Goal: Obtain resource: Obtain resource

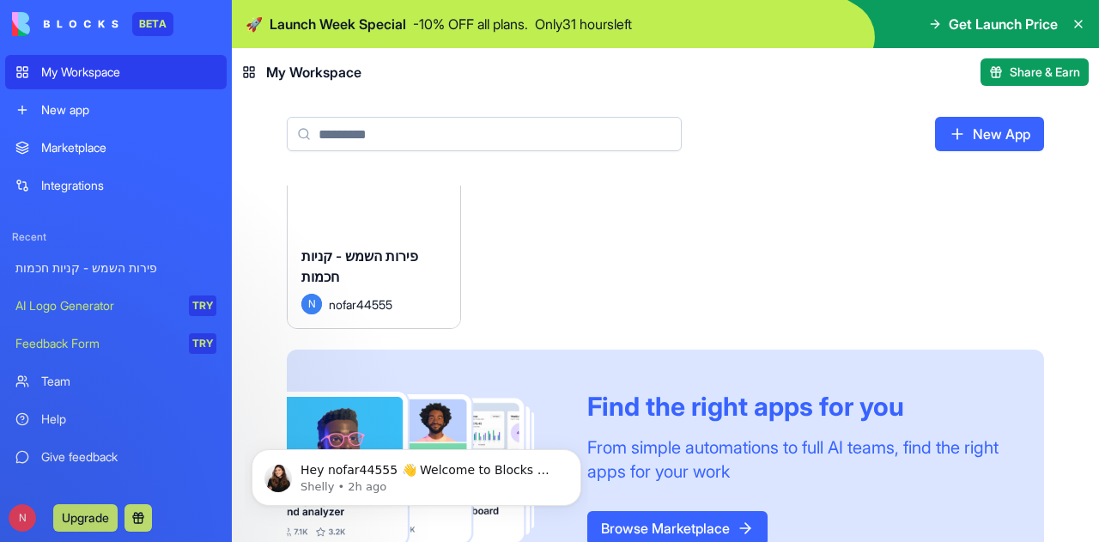
scroll to position [127, 0]
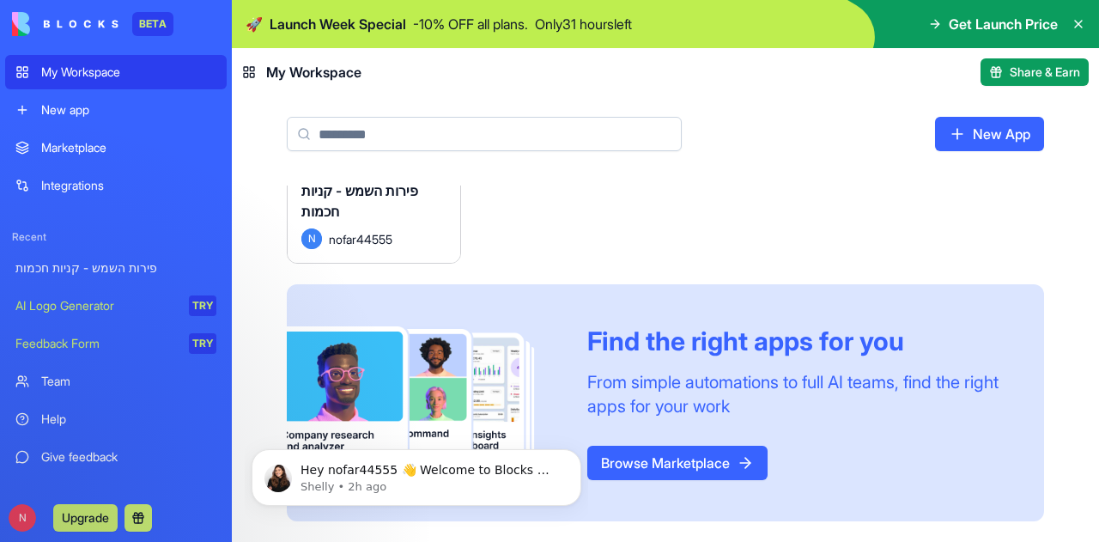
click at [974, 139] on link "New App" at bounding box center [989, 134] width 109 height 34
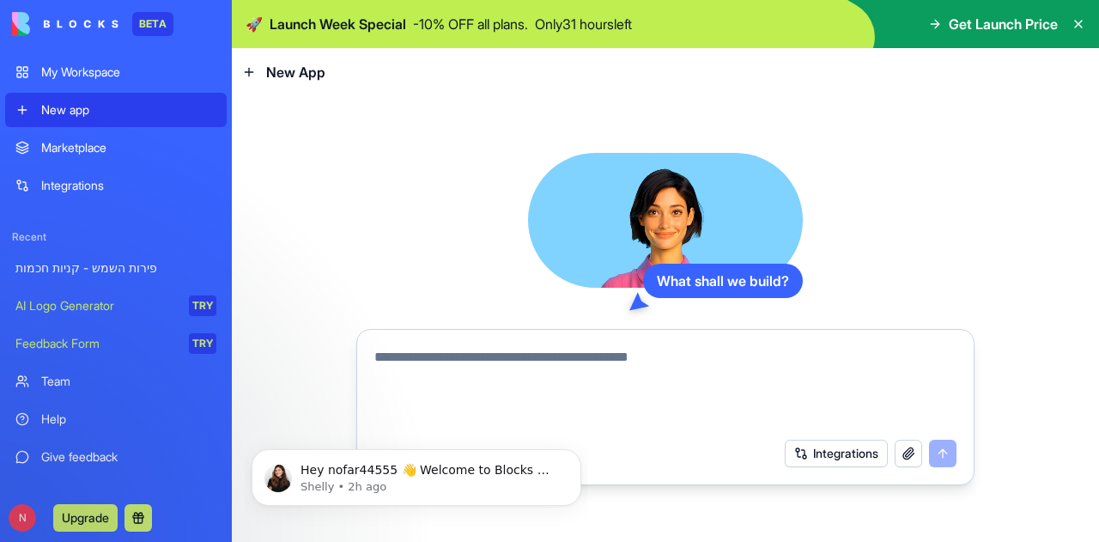
click at [544, 373] on textarea at bounding box center [665, 388] width 582 height 82
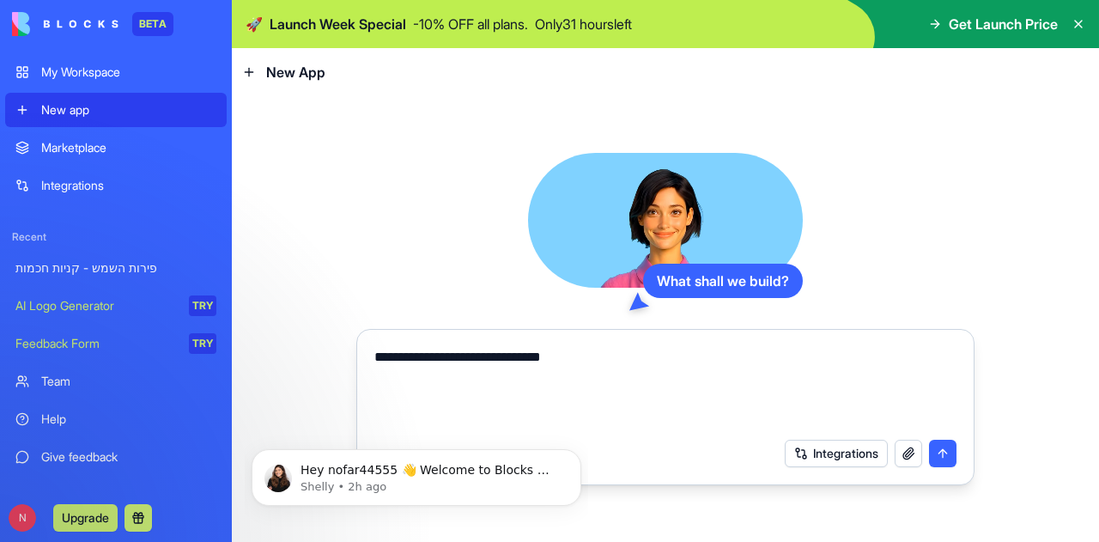
paste textarea "**********"
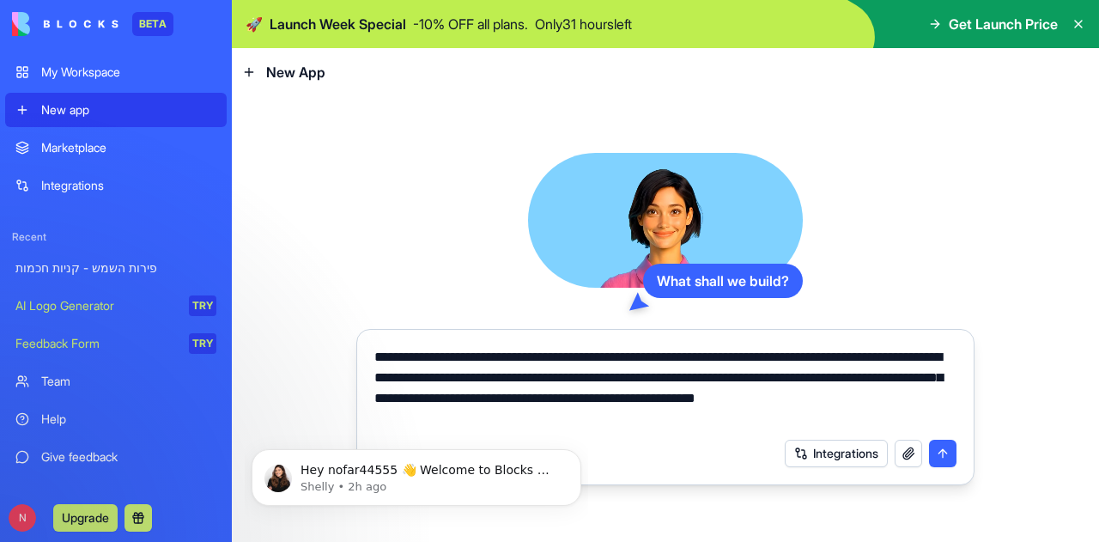
type textarea "**********"
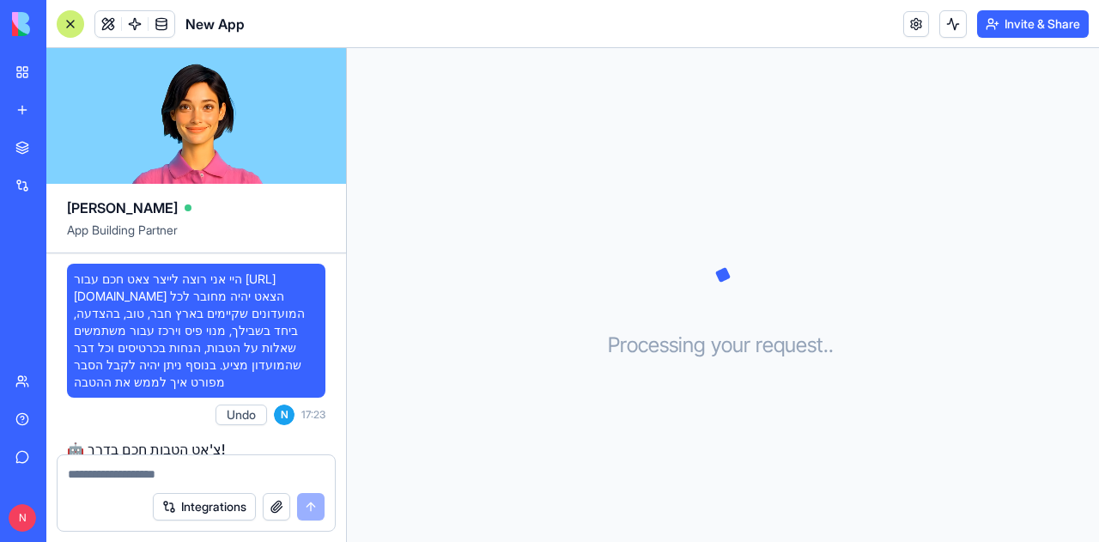
drag, startPoint x: 32, startPoint y: 52, endPoint x: 26, endPoint y: 61, distance: 11.2
click at [32, 52] on div "BETA My Workspace New app Marketplace Integrations Recent פירות השמש - קניות חכ…" at bounding box center [23, 271] width 36 height 542
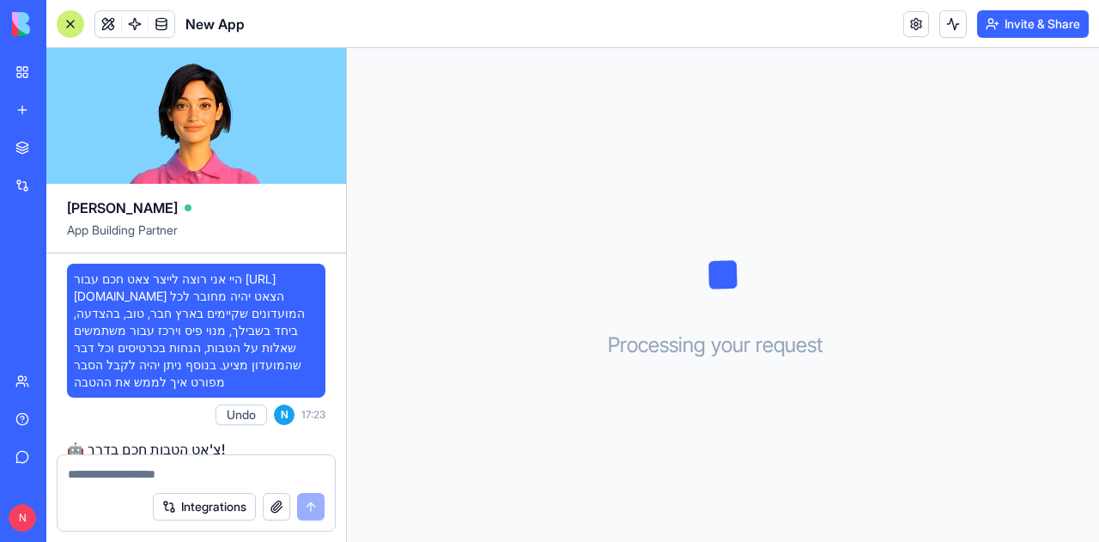
click at [45, 77] on div "My Workspace" at bounding box center [52, 72] width 22 height 17
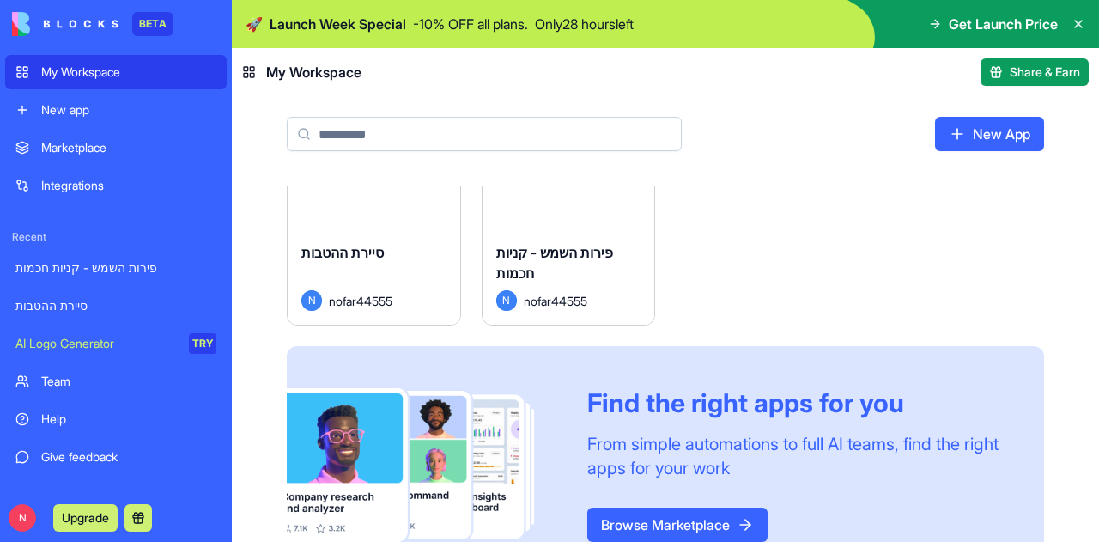
scroll to position [127, 0]
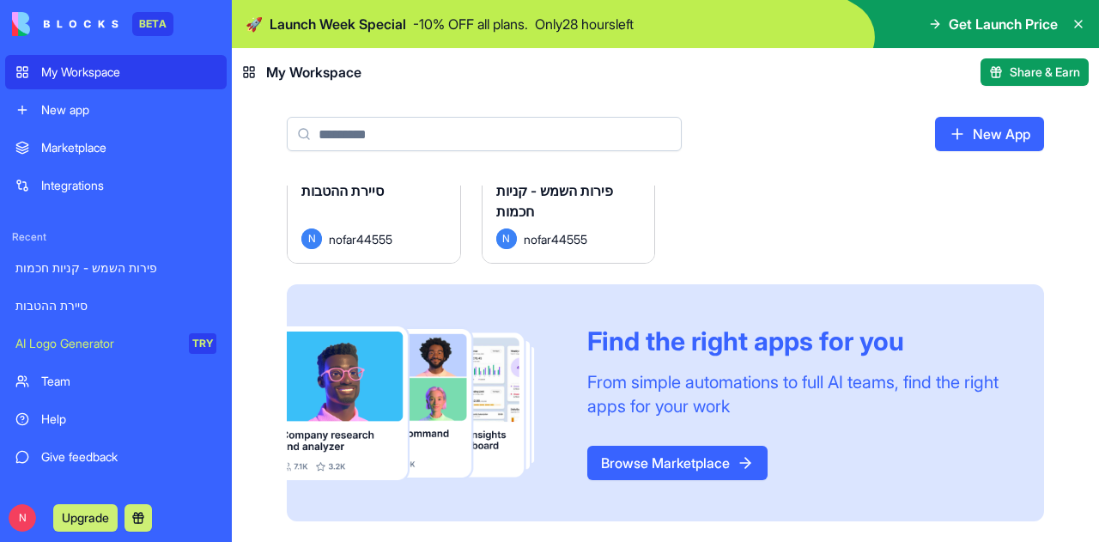
click at [670, 476] on link "Browse Marketplace" at bounding box center [677, 463] width 180 height 34
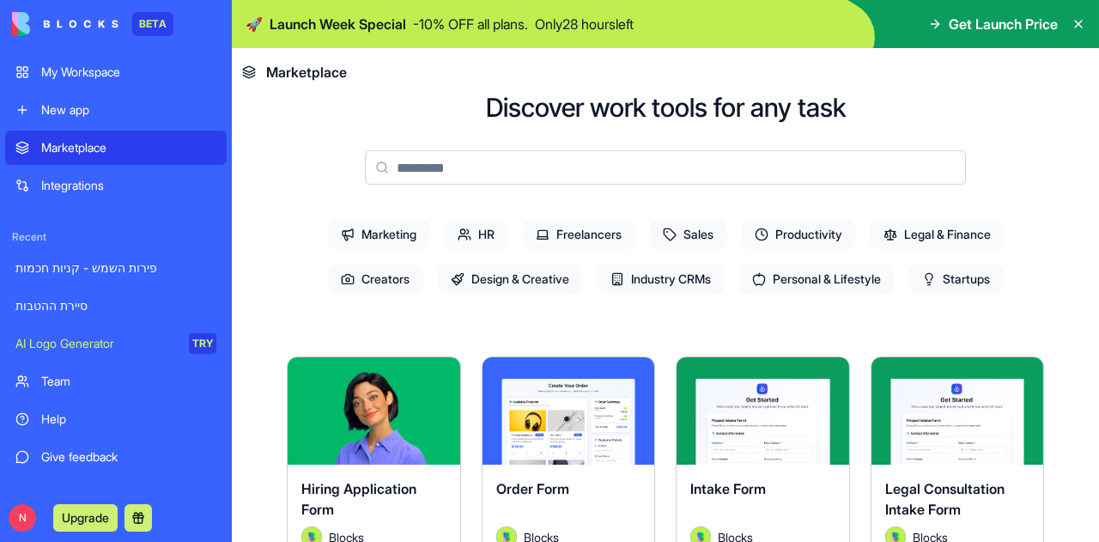
scroll to position [172, 0]
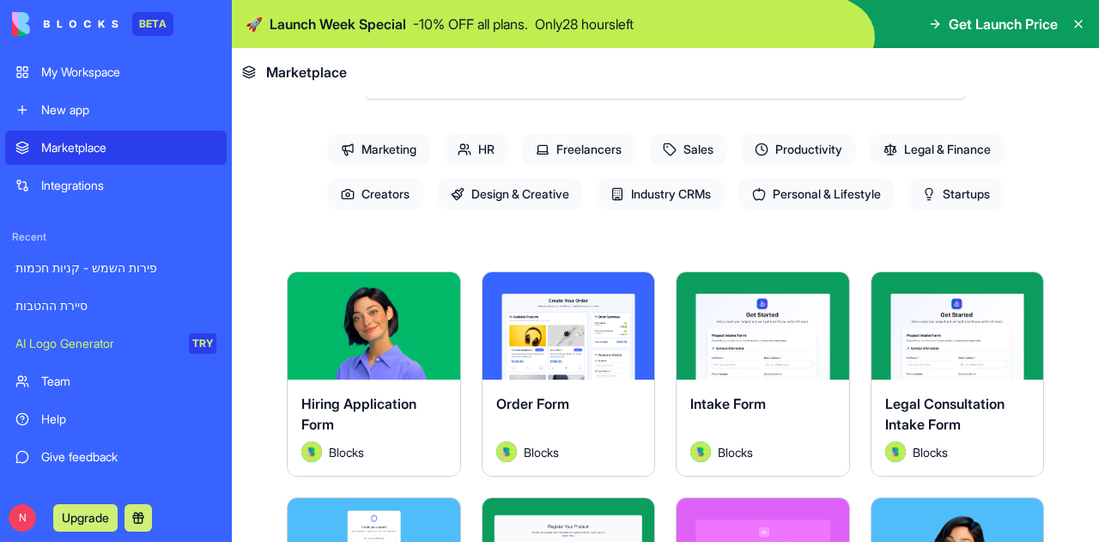
click at [343, 422] on div "Hiring Application Form" at bounding box center [373, 417] width 145 height 48
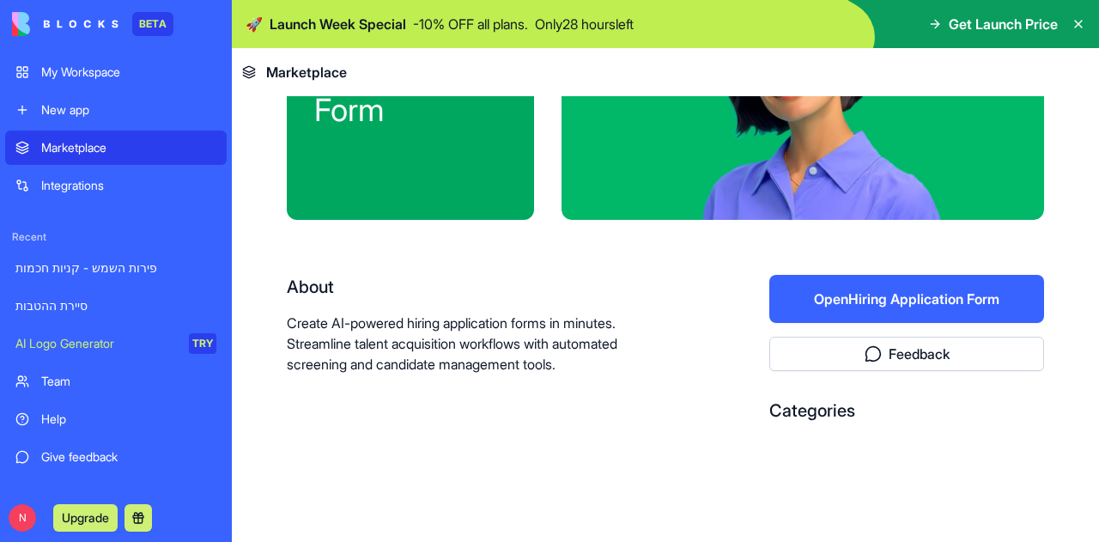
click at [879, 292] on button "Open Hiring Application Form" at bounding box center [906, 299] width 275 height 48
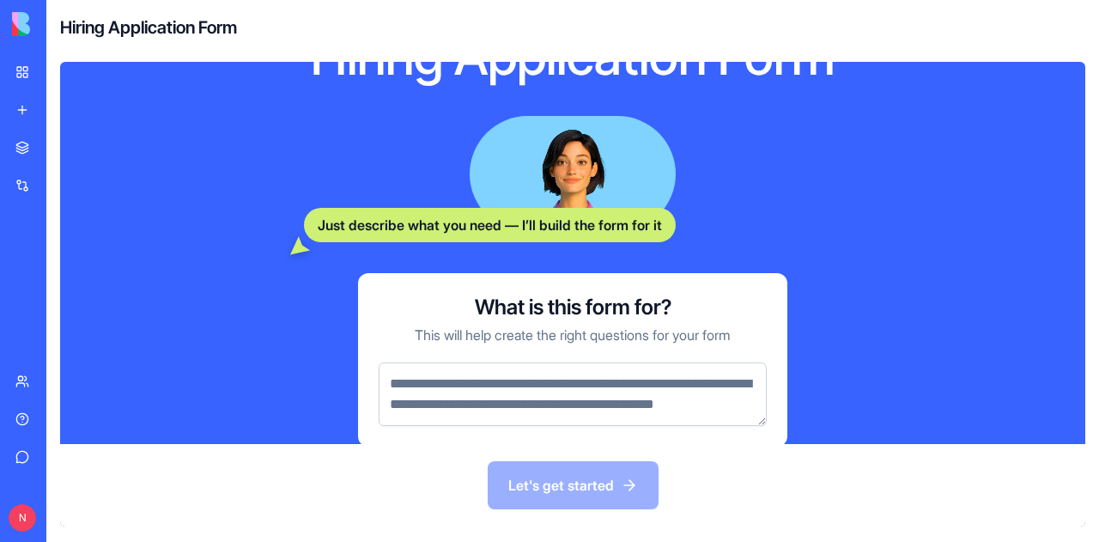
scroll to position [193, 0]
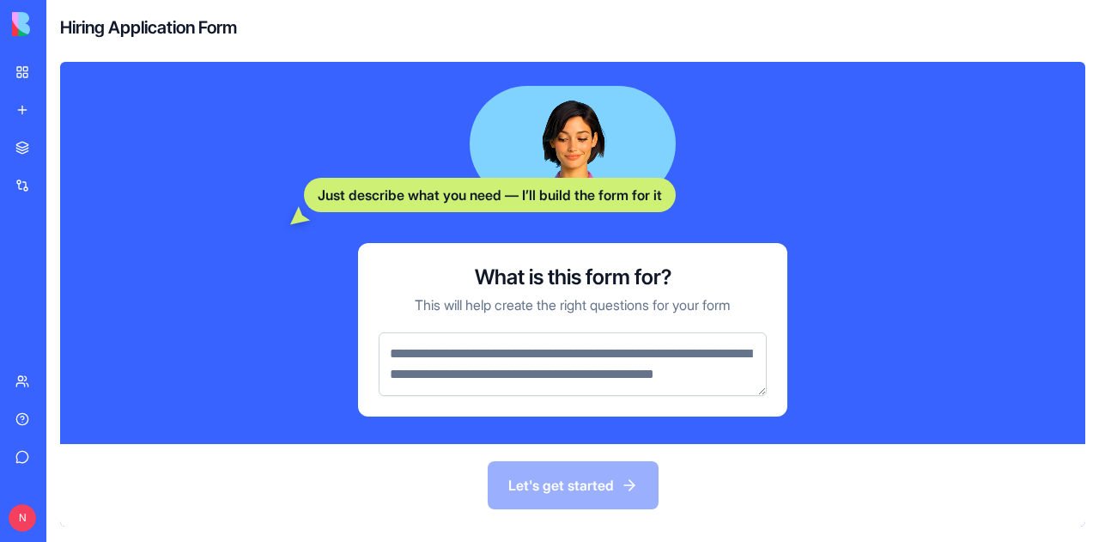
drag, startPoint x: 565, startPoint y: 264, endPoint x: 553, endPoint y: 276, distance: 17.6
click at [565, 266] on h3 "What is this form for?" at bounding box center [573, 277] width 197 height 27
click at [399, 343] on textarea at bounding box center [573, 364] width 388 height 64
click at [407, 363] on textarea at bounding box center [573, 364] width 388 height 64
click at [494, 343] on textarea at bounding box center [573, 364] width 388 height 64
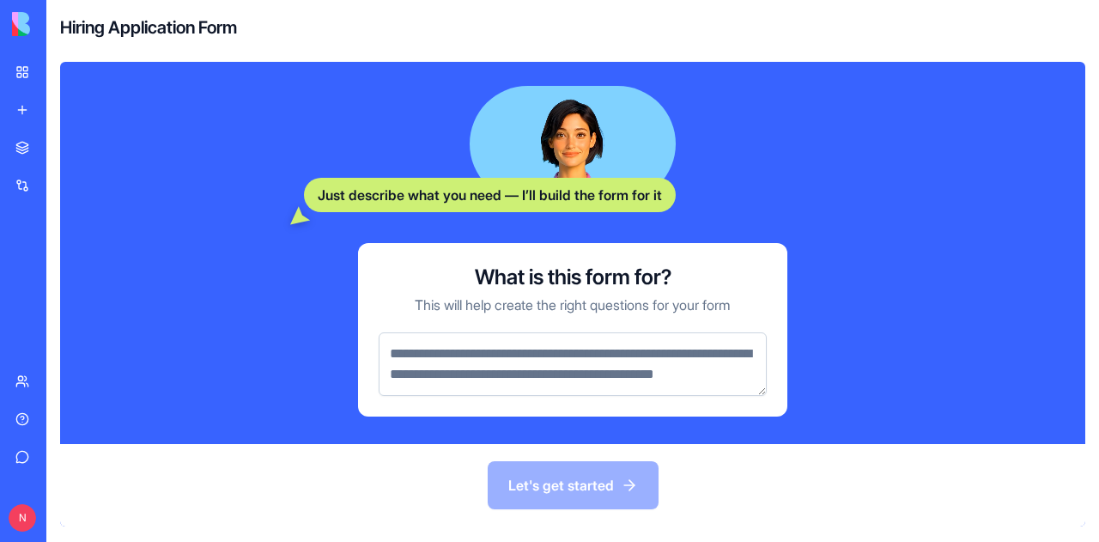
click at [495, 190] on div "Just describe what you need — I’ll build the form for it" at bounding box center [490, 195] width 372 height 34
click at [29, 29] on img at bounding box center [65, 24] width 106 height 24
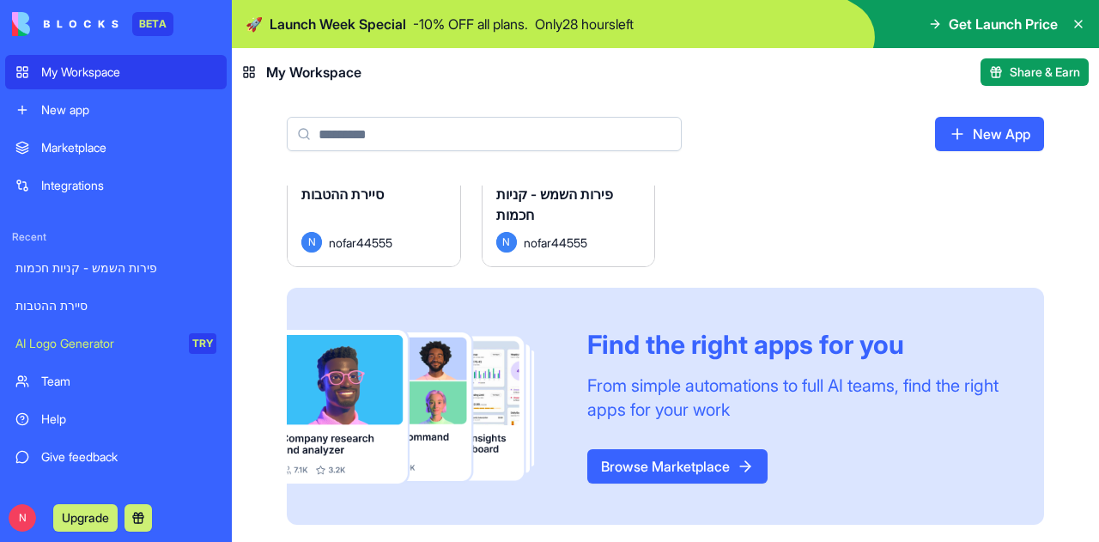
scroll to position [127, 0]
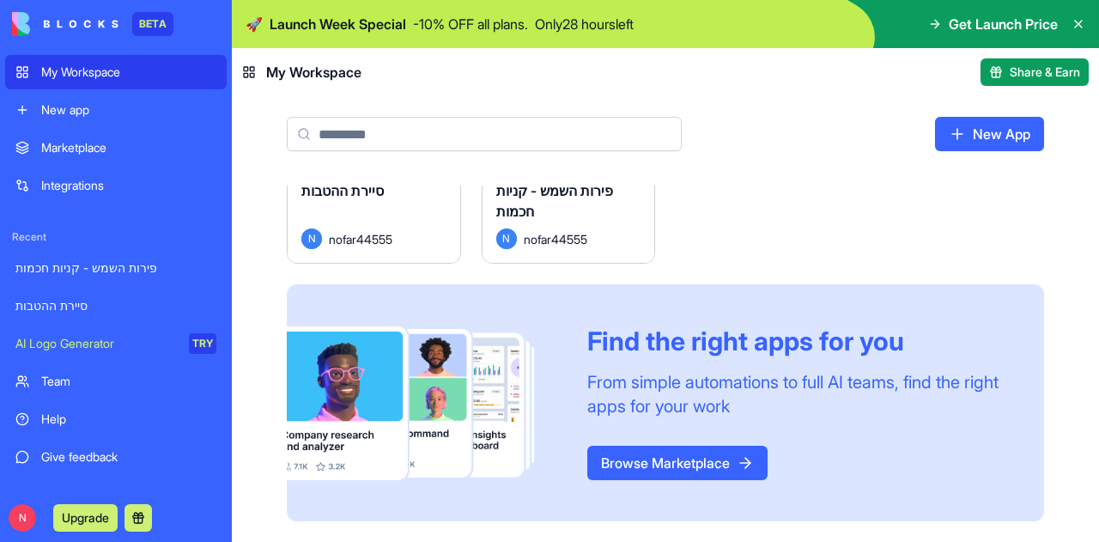
click at [659, 463] on link "Browse Marketplace" at bounding box center [677, 463] width 180 height 34
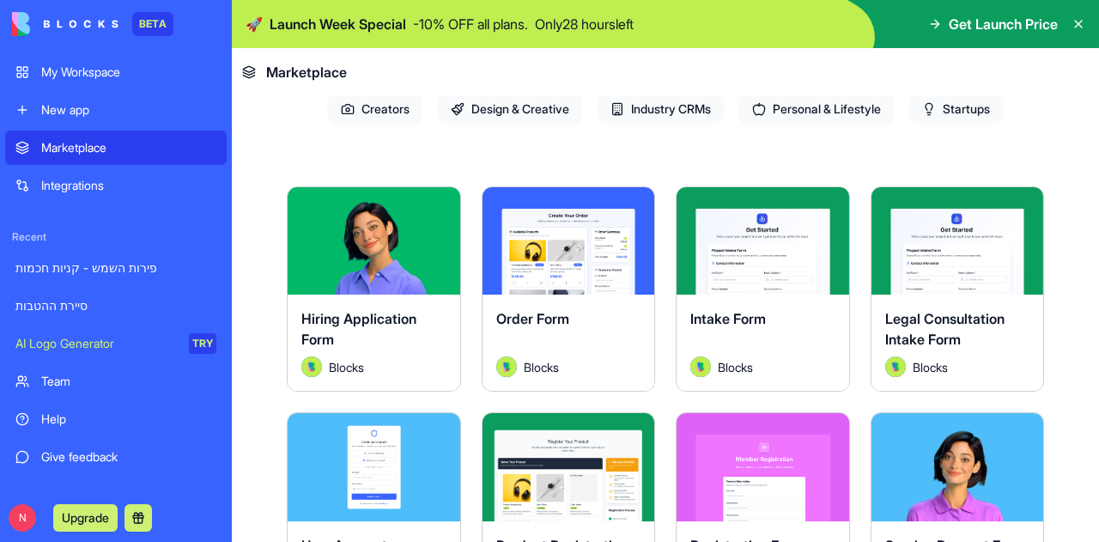
scroll to position [258, 0]
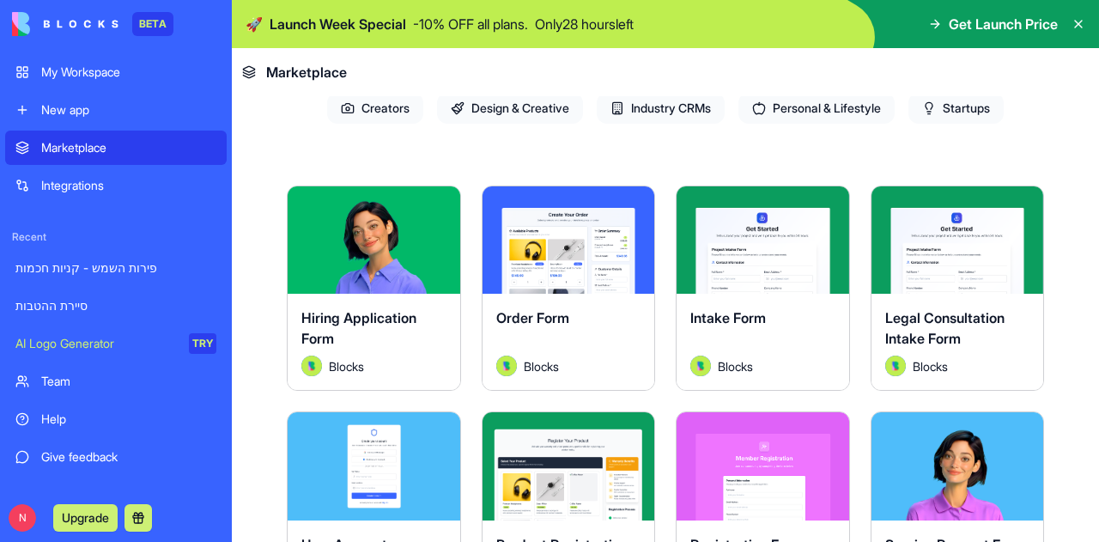
click at [574, 240] on button "Explore" at bounding box center [568, 240] width 129 height 34
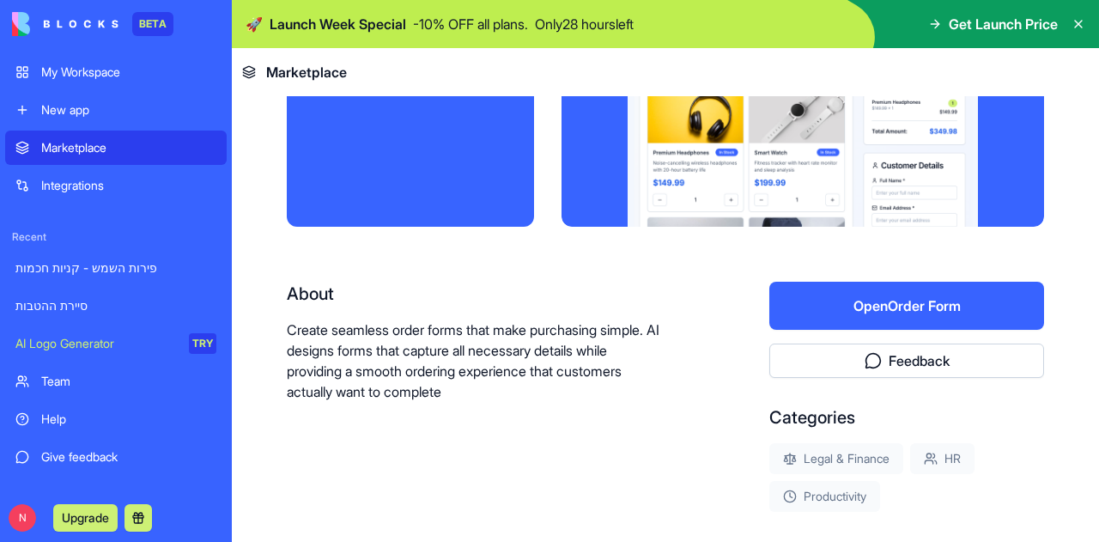
scroll to position [172, 0]
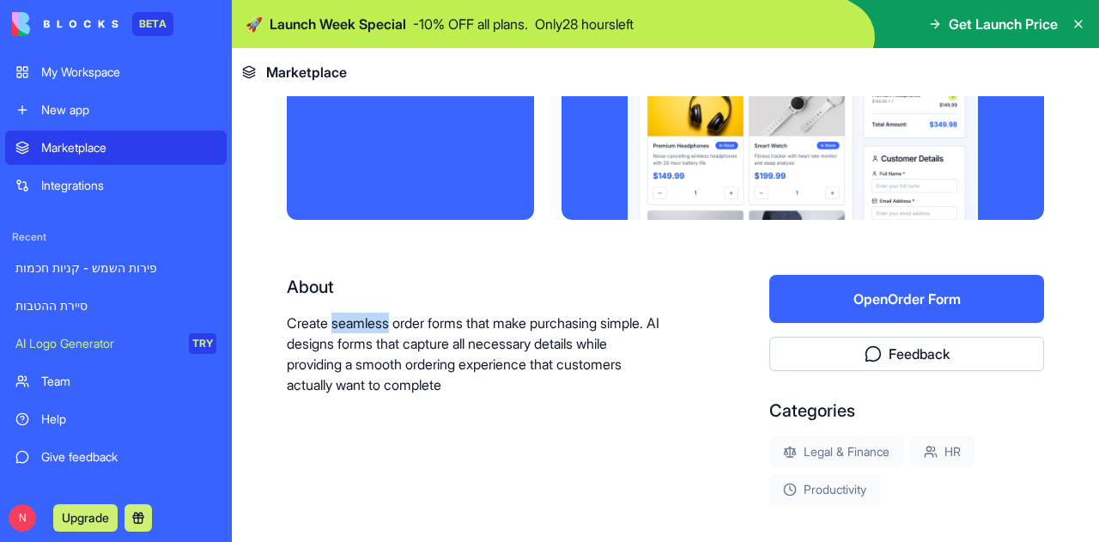
drag, startPoint x: 334, startPoint y: 326, endPoint x: 392, endPoint y: 319, distance: 58.9
click at [392, 319] on p "Create seamless order forms that make purchasing simple. AI designs forms that …" at bounding box center [473, 354] width 373 height 82
click at [325, 389] on p "Create seamless order forms that make purchasing simple. AI designs forms that …" at bounding box center [473, 354] width 373 height 82
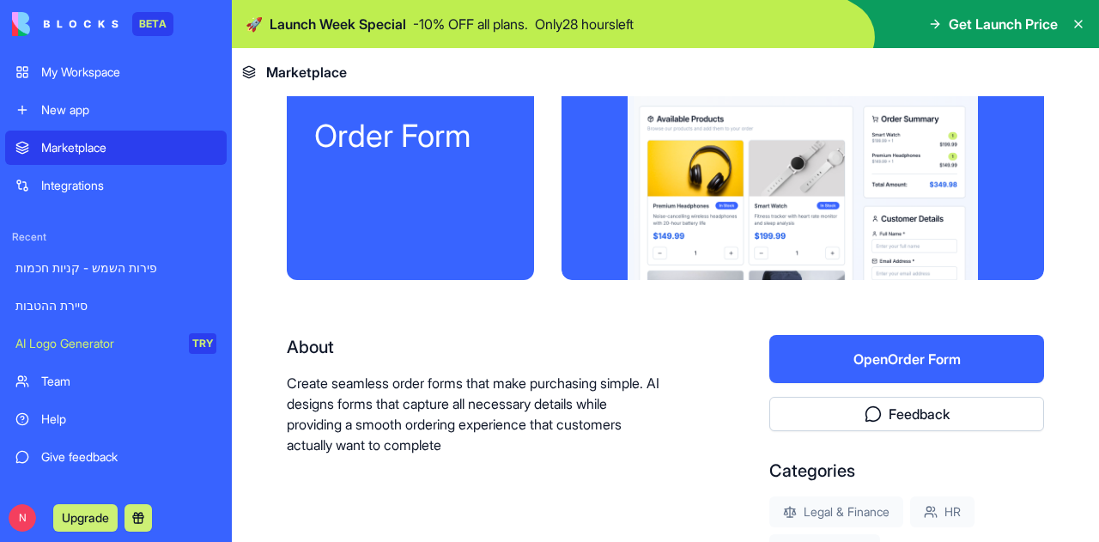
scroll to position [86, 0]
